Goal: Task Accomplishment & Management: Manage account settings

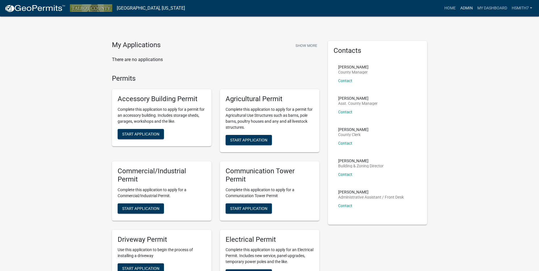
click at [462, 10] on link "Admin" at bounding box center [466, 8] width 17 height 11
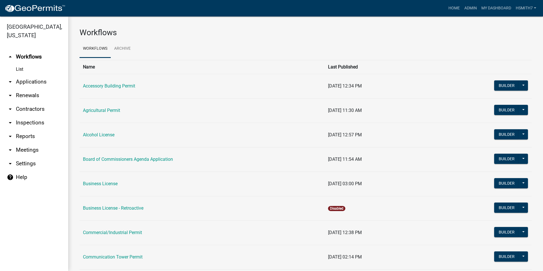
click at [39, 84] on link "arrow_drop_down Applications" at bounding box center [34, 82] width 68 height 14
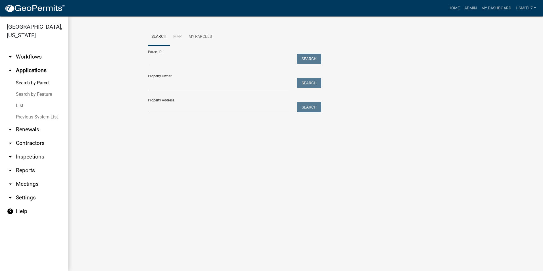
click at [22, 105] on link "List" at bounding box center [34, 105] width 68 height 11
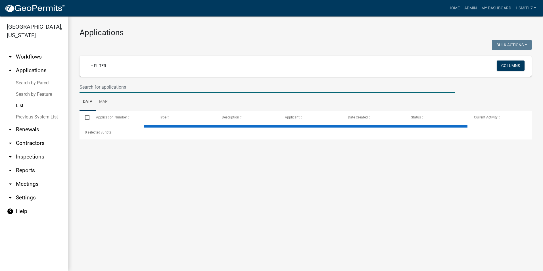
click at [130, 82] on input "text" at bounding box center [266, 87] width 375 height 12
select select "3: 100"
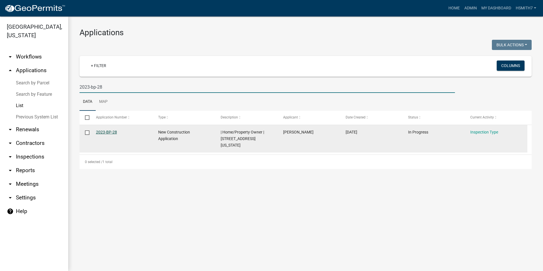
type input "2023-bp-28"
click at [112, 132] on link "2023-BP-28" at bounding box center [106, 132] width 21 height 5
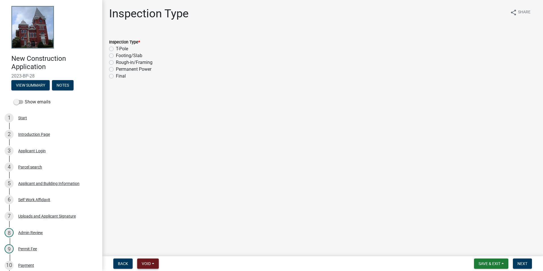
click at [144, 259] on button "Void" at bounding box center [148, 263] width 22 height 10
click at [154, 250] on button "Void" at bounding box center [159, 249] width 45 height 14
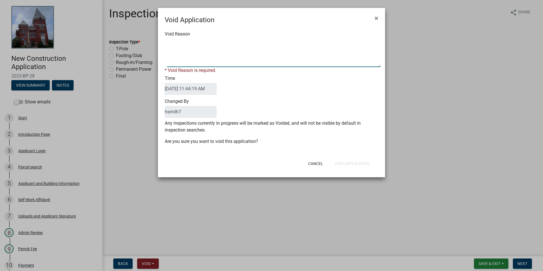
click at [185, 46] on textarea "Void Reason" at bounding box center [273, 53] width 213 height 28
drag, startPoint x: 232, startPoint y: 40, endPoint x: 237, endPoint y: 41, distance: 4.9
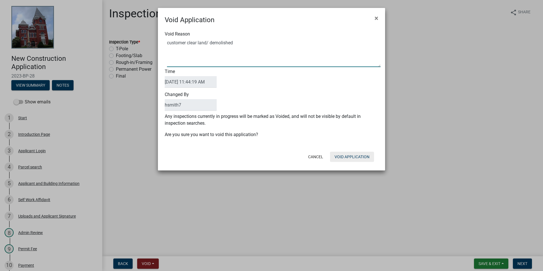
type textarea "customer clear land/ demolished"
click at [362, 153] on button "Void Application" at bounding box center [352, 157] width 44 height 10
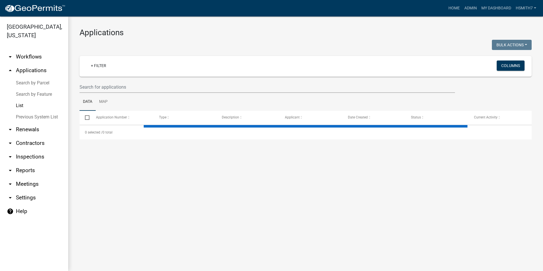
select select "3: 100"
